Goal: Task Accomplishment & Management: Manage account settings

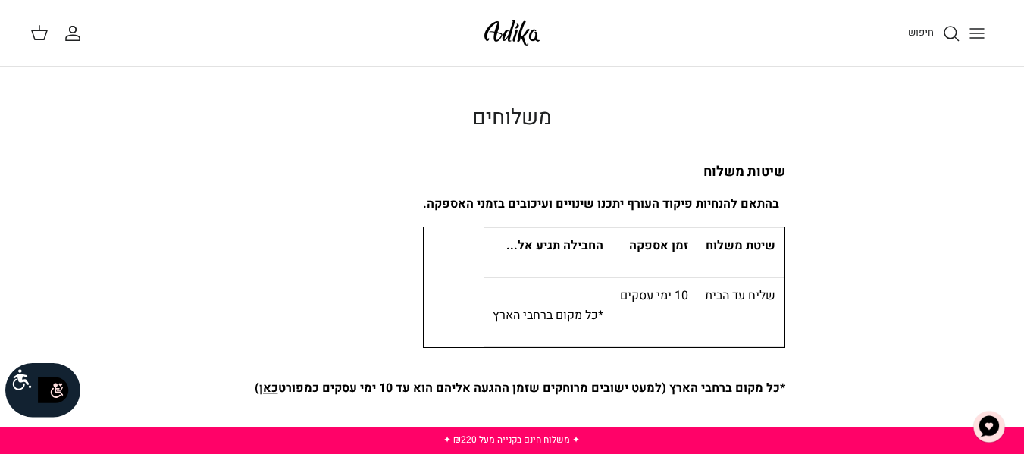
click at [976, 36] on icon "Toggle menu" at bounding box center [977, 33] width 18 height 18
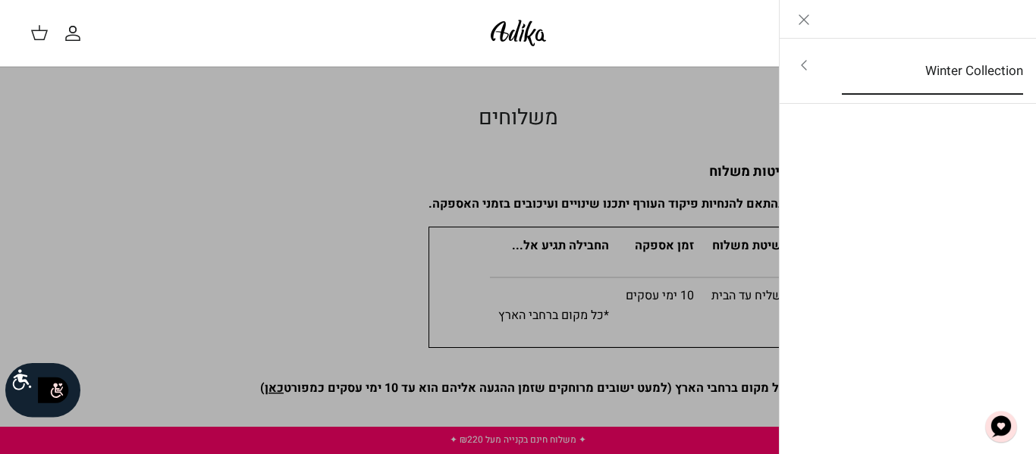
click at [929, 73] on link "Winter Collection" at bounding box center [932, 71] width 208 height 47
click at [722, 120] on link "Toggle menu" at bounding box center [518, 227] width 1036 height 454
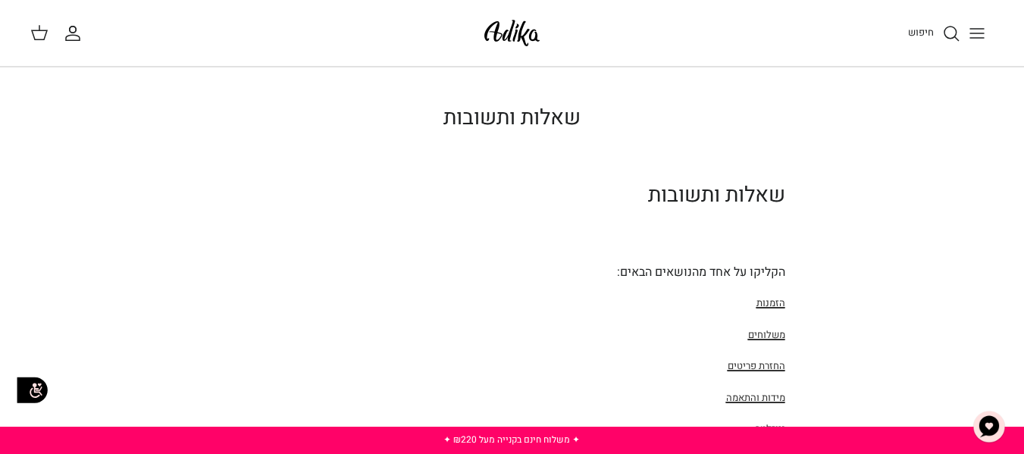
click at [38, 33] on icon at bounding box center [39, 33] width 18 height 18
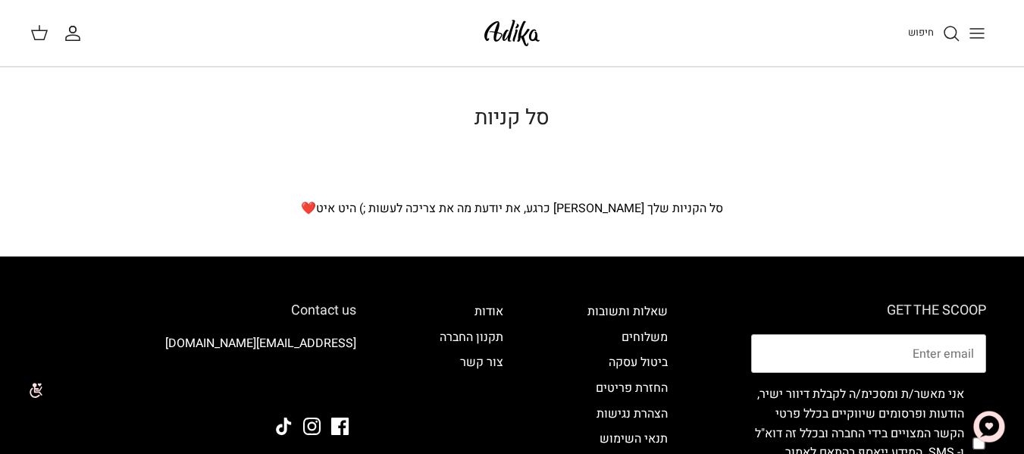
click at [79, 33] on icon "החשבון שלי" at bounding box center [73, 33] width 18 height 18
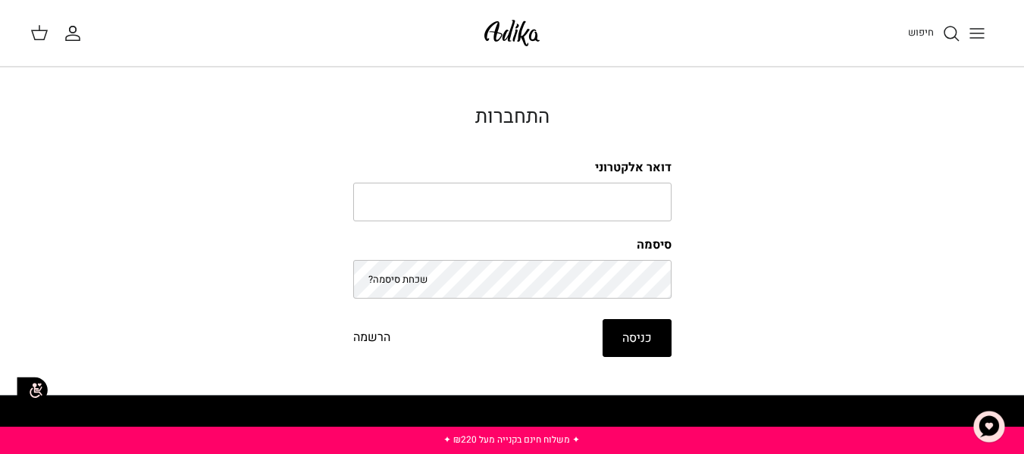
click at [973, 36] on icon "Toggle menu" at bounding box center [977, 33] width 18 height 18
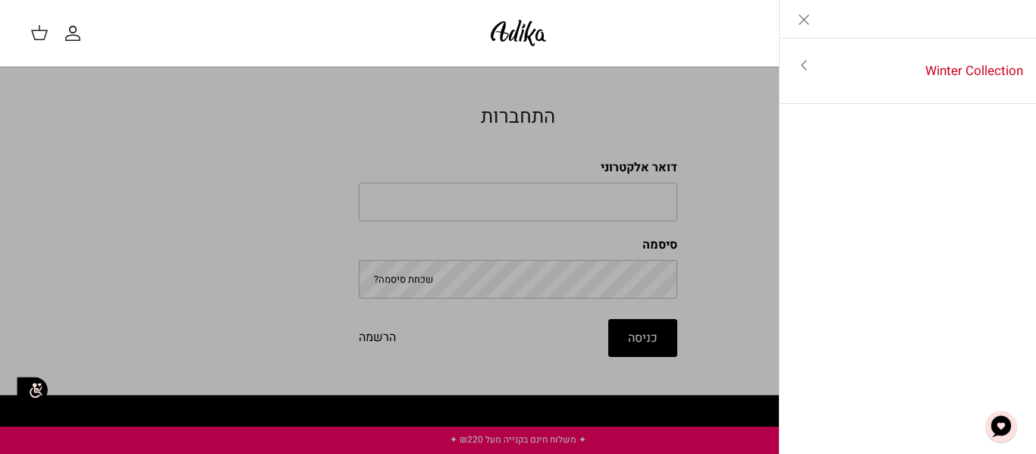
click at [809, 22] on icon "Close" at bounding box center [804, 20] width 18 height 18
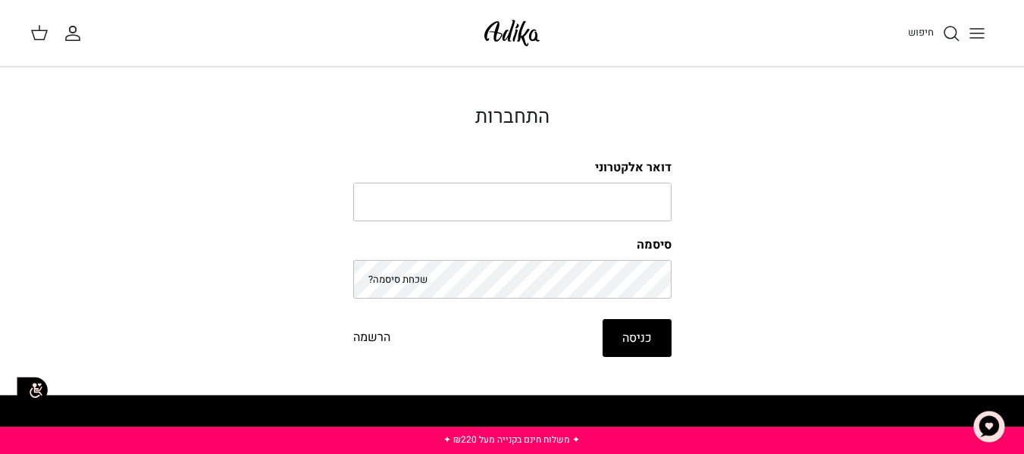
click at [650, 345] on button "כניסה" at bounding box center [637, 338] width 69 height 38
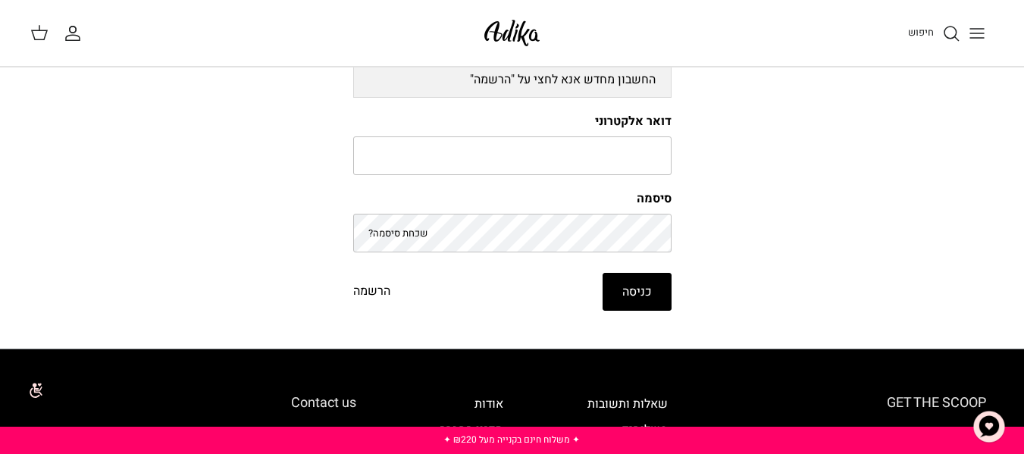
scroll to position [227, 0]
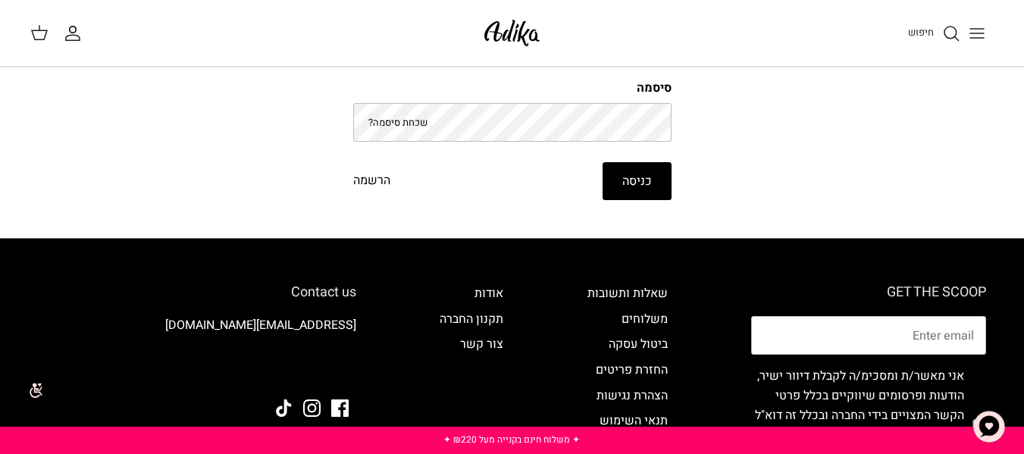
click at [381, 183] on link "הרשמה" at bounding box center [371, 181] width 37 height 20
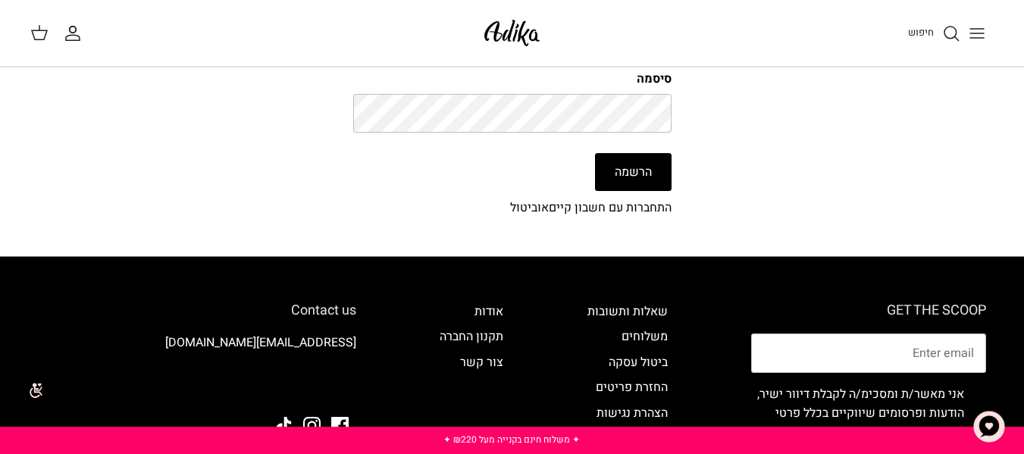
scroll to position [531, 0]
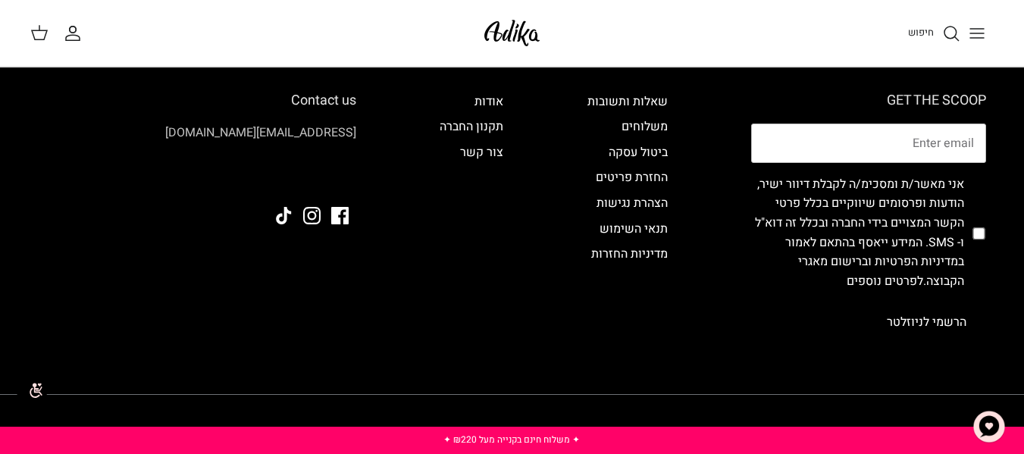
click at [325, 135] on link "[EMAIL_ADDRESS][DOMAIN_NAME]" at bounding box center [260, 133] width 191 height 18
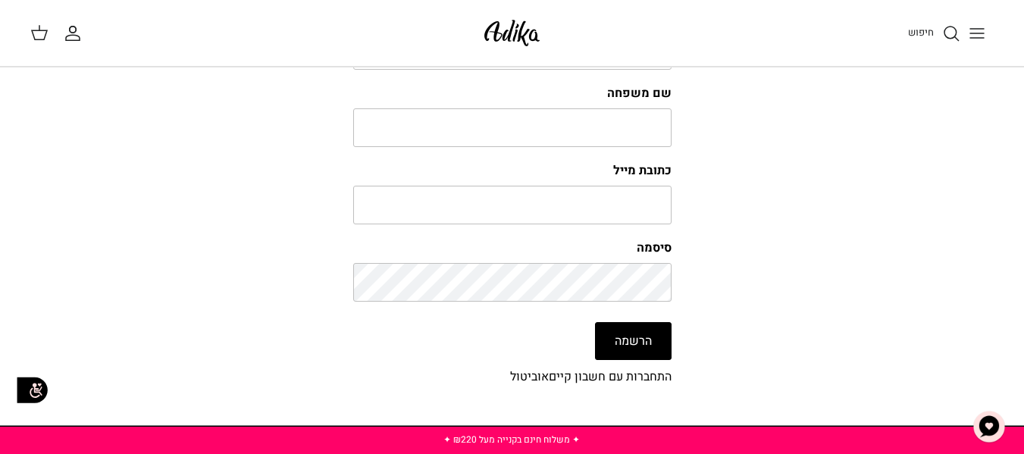
scroll to position [0, 0]
